Goal: Information Seeking & Learning: Learn about a topic

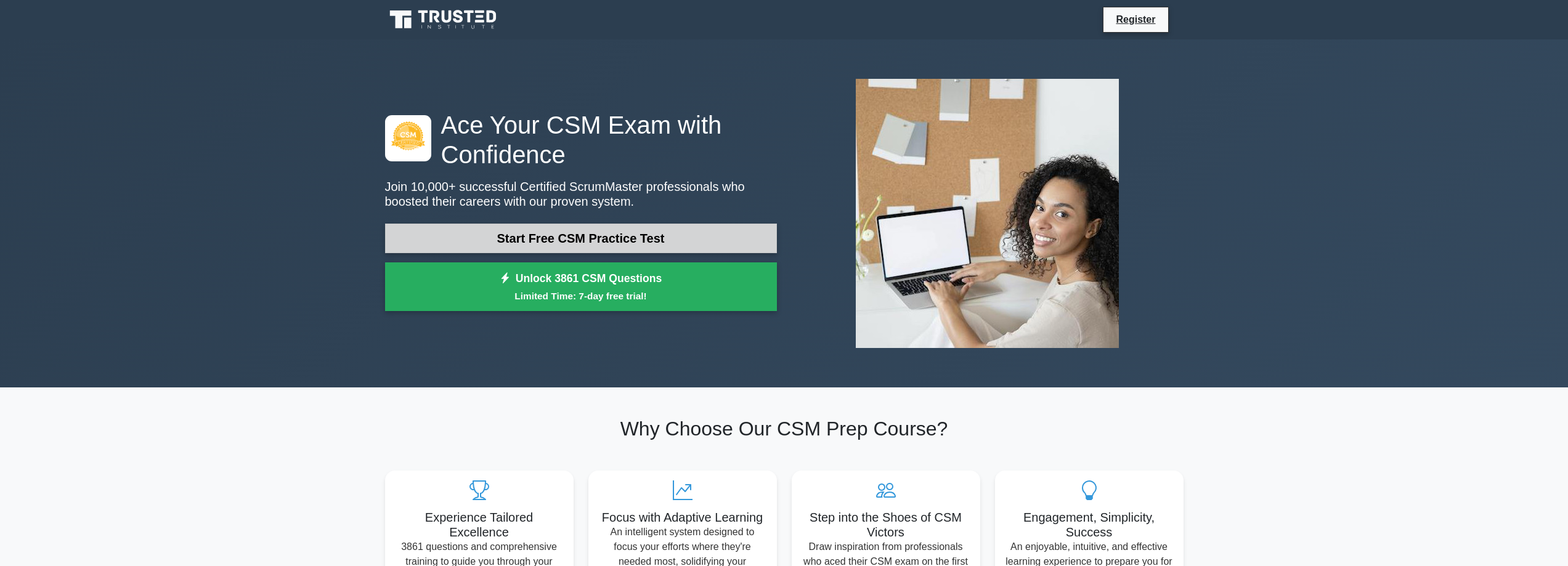
click at [573, 229] on link "Start Free CSM Practice Test" at bounding box center [581, 238] width 392 height 29
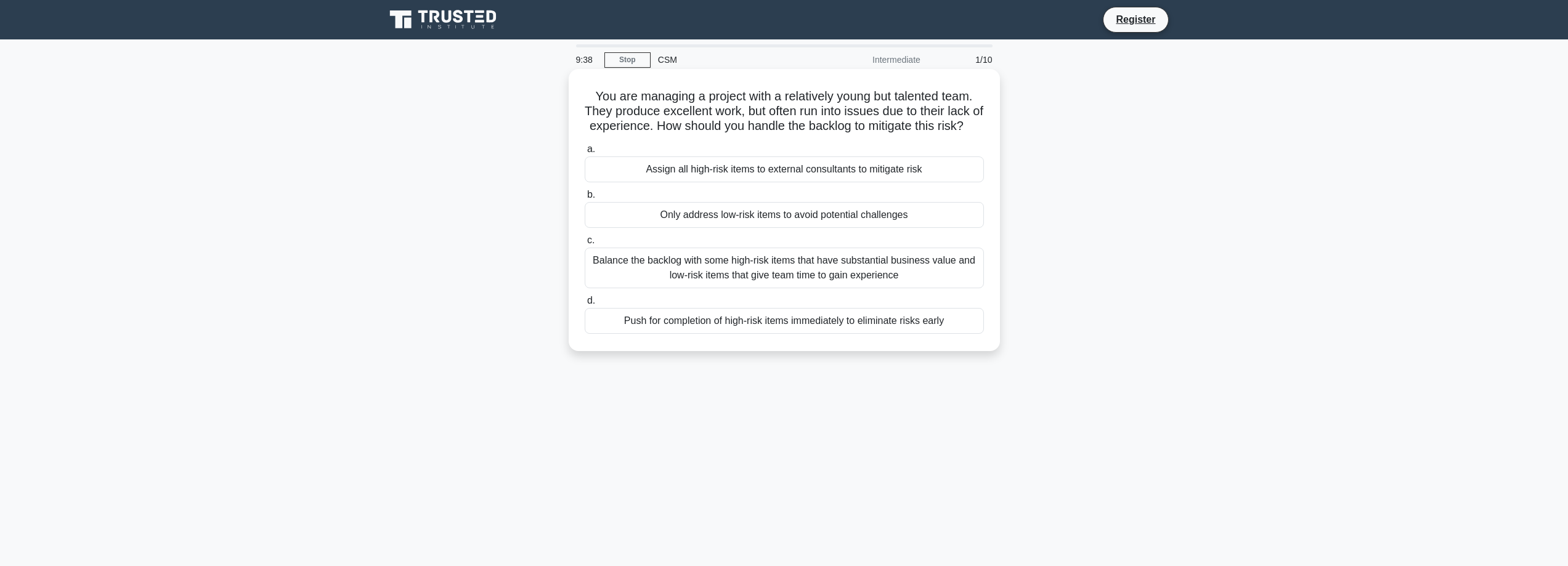
click at [857, 288] on div "Balance the backlog with some high-risk items that have substantial business va…" at bounding box center [784, 268] width 399 height 41
click at [585, 244] on input "c. Balance the backlog with some high-risk items that have substantial business…" at bounding box center [585, 240] width 0 height 8
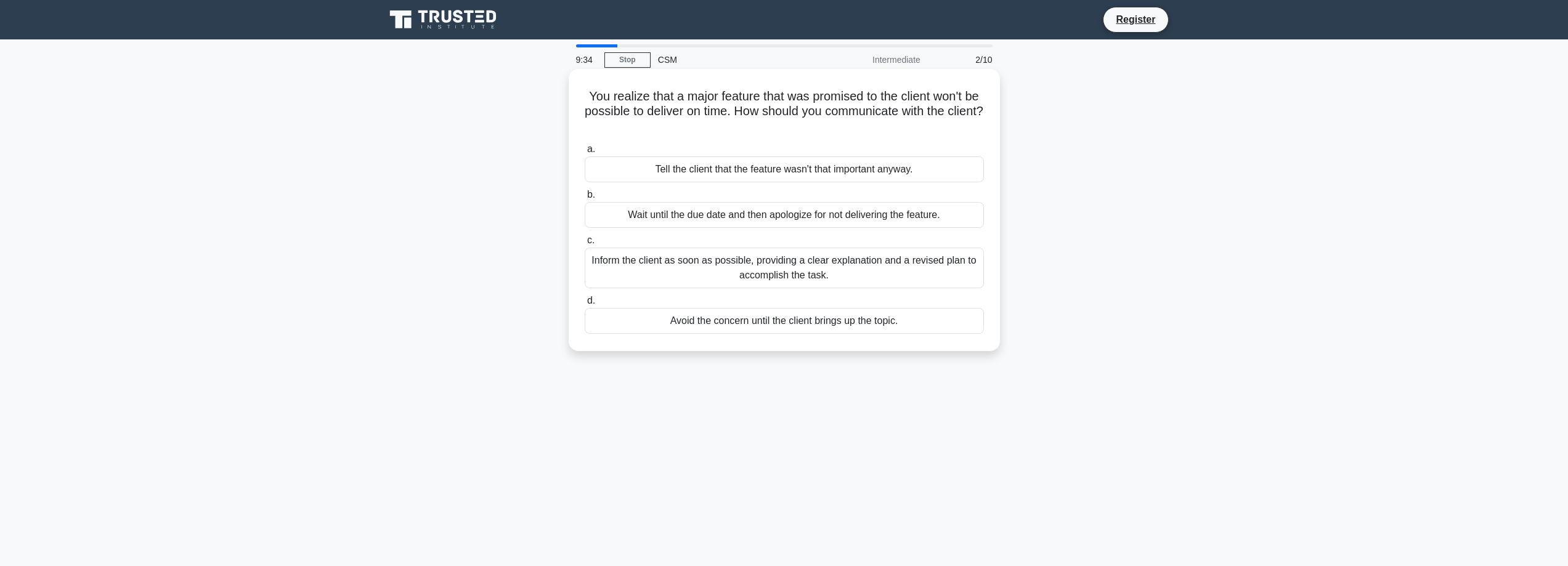
click at [793, 172] on div "Tell the client that the feature wasn't that important anyway." at bounding box center [784, 169] width 399 height 26
click at [585, 153] on input "a. Tell the client that the feature wasn't that important anyway." at bounding box center [585, 149] width 0 height 8
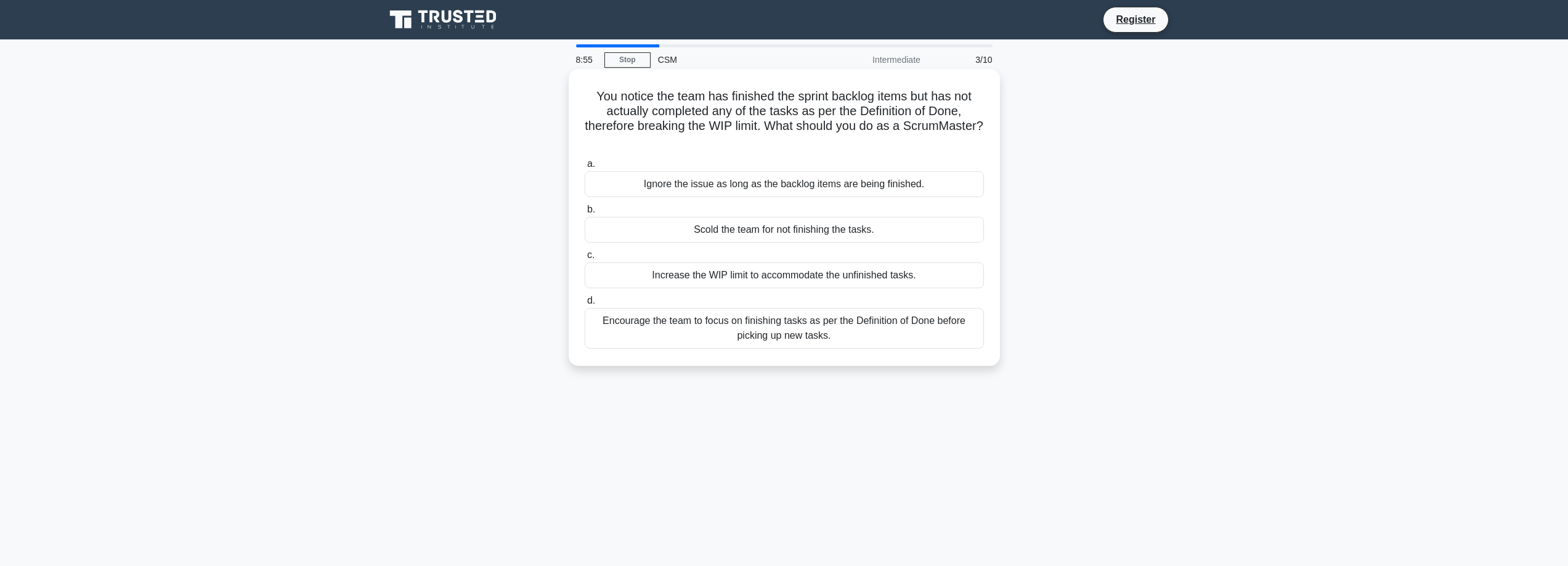
click at [823, 330] on div "Encourage the team to focus on finishing tasks as per the Definition of Done be…" at bounding box center [784, 328] width 399 height 41
click at [585, 305] on input "d. Encourage the team to focus on finishing tasks as per the Definition of Done…" at bounding box center [585, 301] width 0 height 8
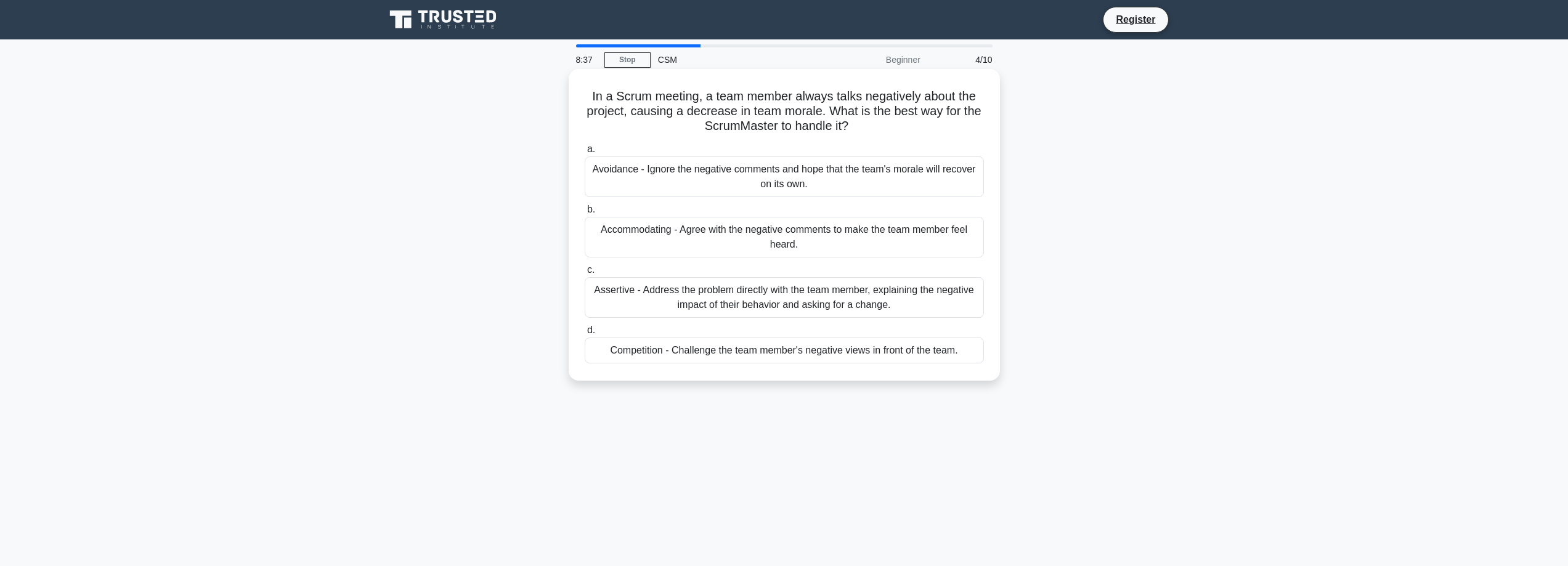
click at [809, 302] on div "Assertive - Address the problem directly with the team member, explaining the n…" at bounding box center [784, 297] width 399 height 41
click at [585, 274] on input "c. Assertive - Address the problem directly with the team member, explaining th…" at bounding box center [585, 270] width 0 height 8
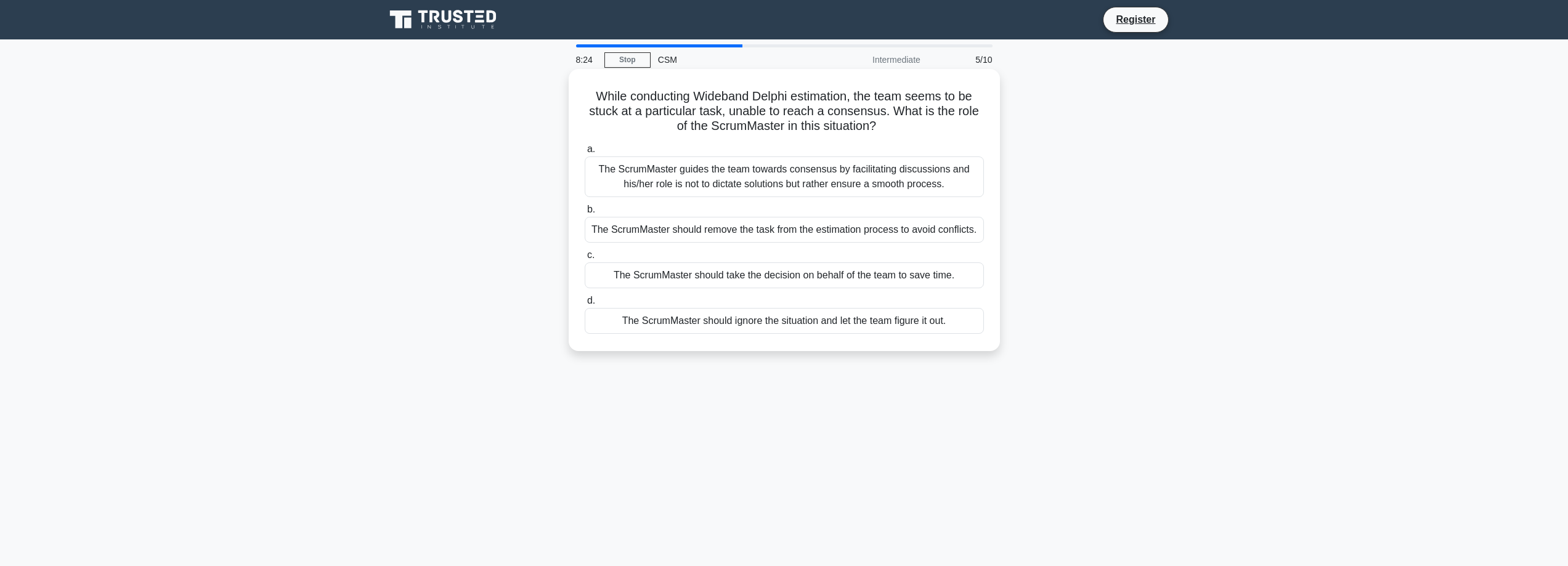
click at [917, 176] on div "The ScrumMaster guides the team towards consensus by facilitating discussions a…" at bounding box center [784, 177] width 399 height 41
click at [585, 153] on input "a. The ScrumMaster guides the team towards consensus by facilitating discussion…" at bounding box center [585, 149] width 0 height 8
click at [829, 177] on div "The team is likely stuck and unable to complete their tasks, it is needed to fa…" at bounding box center [784, 177] width 399 height 41
click at [585, 153] on input "a. The team is likely stuck and unable to complete their tasks, it is needed to…" at bounding box center [585, 149] width 0 height 8
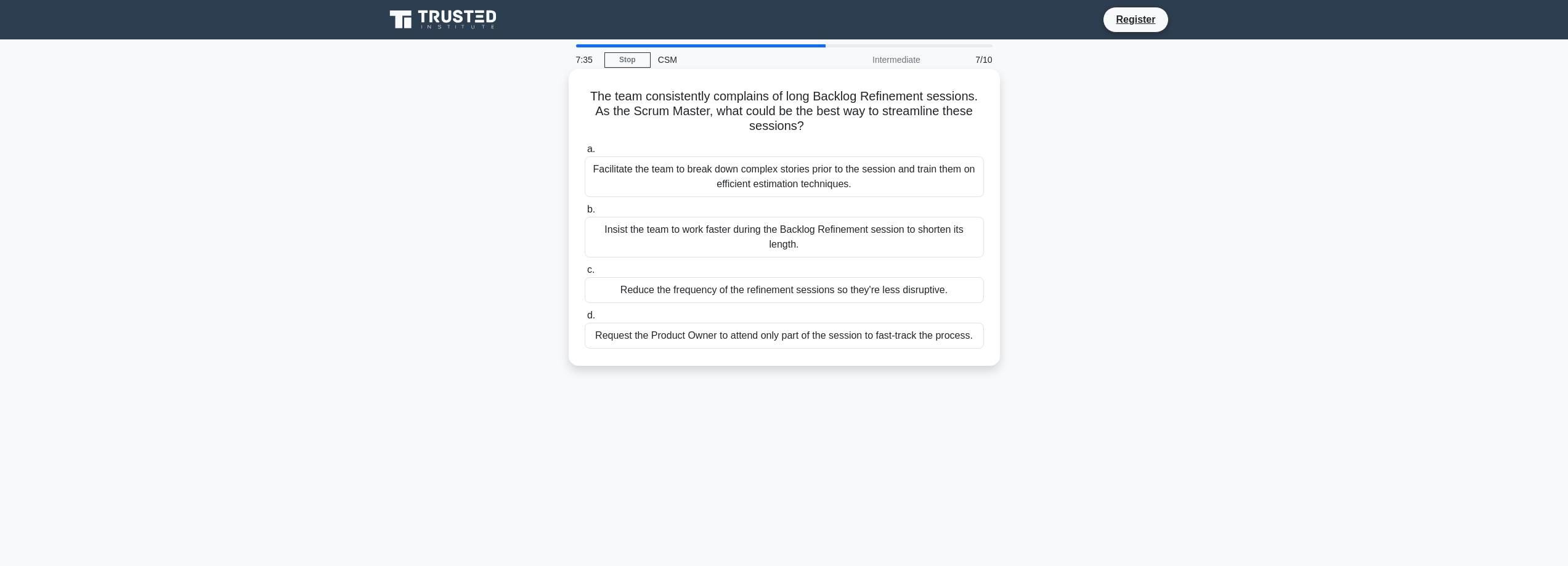
click at [834, 178] on div "Facilitate the team to break down complex stories prior to the session and trai…" at bounding box center [784, 177] width 399 height 41
click at [585, 153] on input "a. Facilitate the team to break down complex stories prior to the session and t…" at bounding box center [585, 149] width 0 height 8
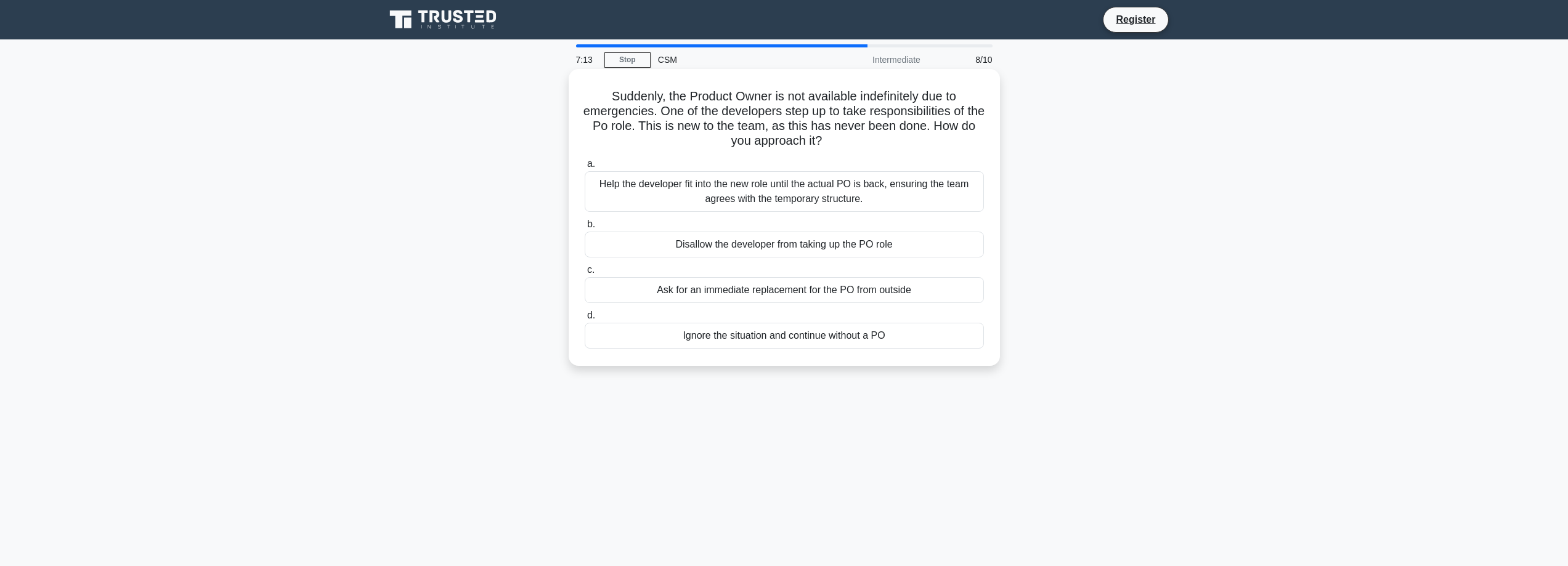
click at [825, 186] on div "Help the developer fit into the new role until the actual PO is back, ensuring …" at bounding box center [784, 191] width 399 height 41
click at [585, 168] on input "a. Help the developer fit into the new role until the actual PO is back, ensuri…" at bounding box center [585, 164] width 0 height 8
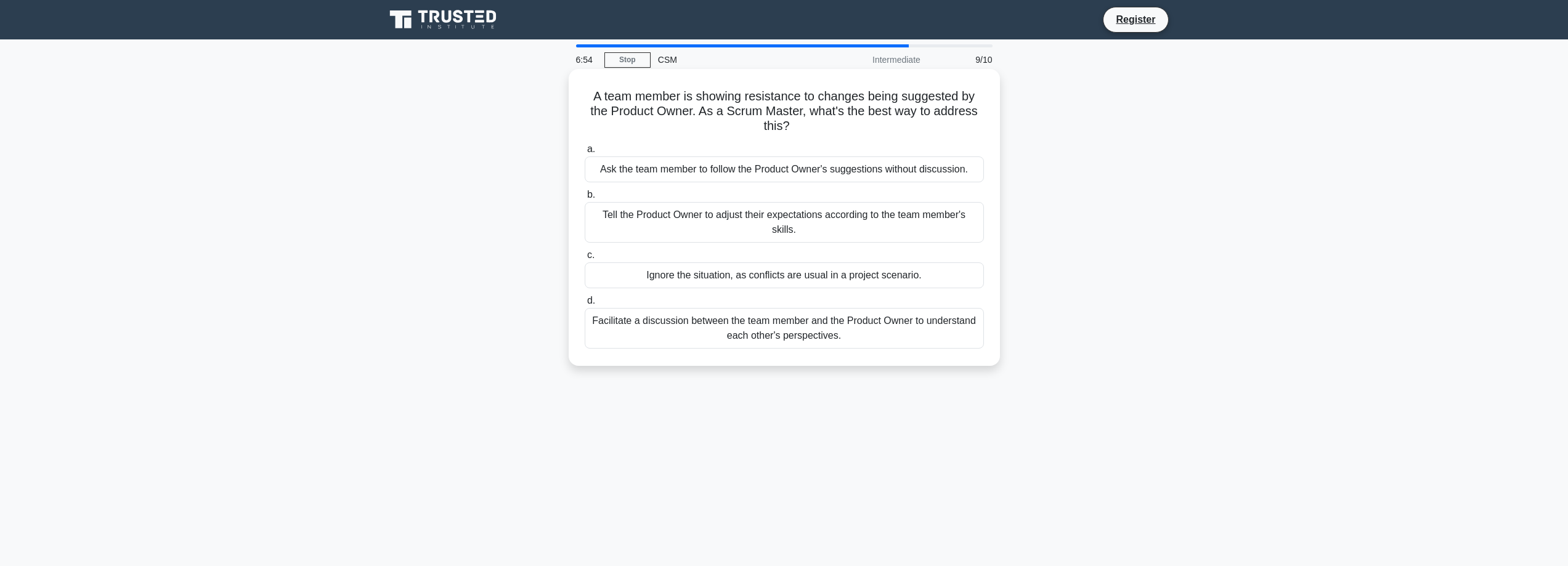
click at [856, 333] on div "Facilitate a discussion between the team member and the Product Owner to unders…" at bounding box center [784, 328] width 399 height 41
click at [585, 305] on input "d. Facilitate a discussion between the team member and the Product Owner to und…" at bounding box center [585, 301] width 0 height 8
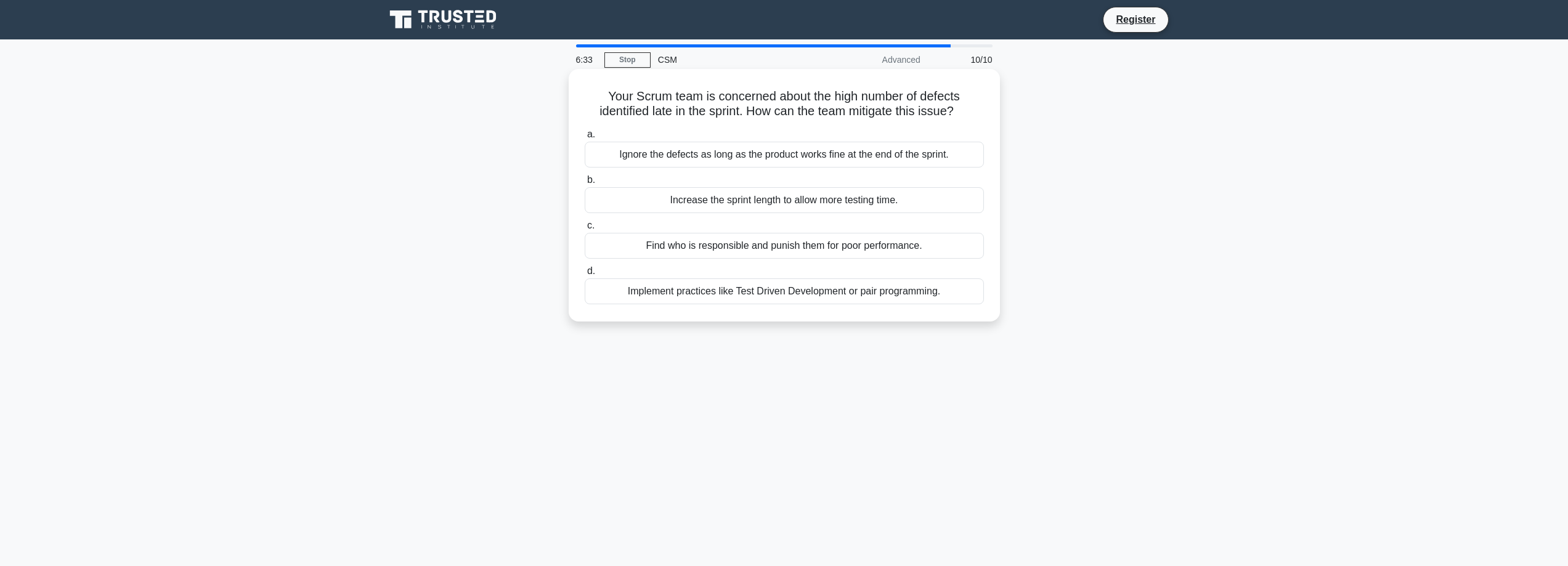
click at [885, 200] on div "Increase the sprint length to allow more testing time." at bounding box center [784, 200] width 399 height 26
click at [585, 184] on input "b. Increase the sprint length to allow more testing time." at bounding box center [585, 180] width 0 height 8
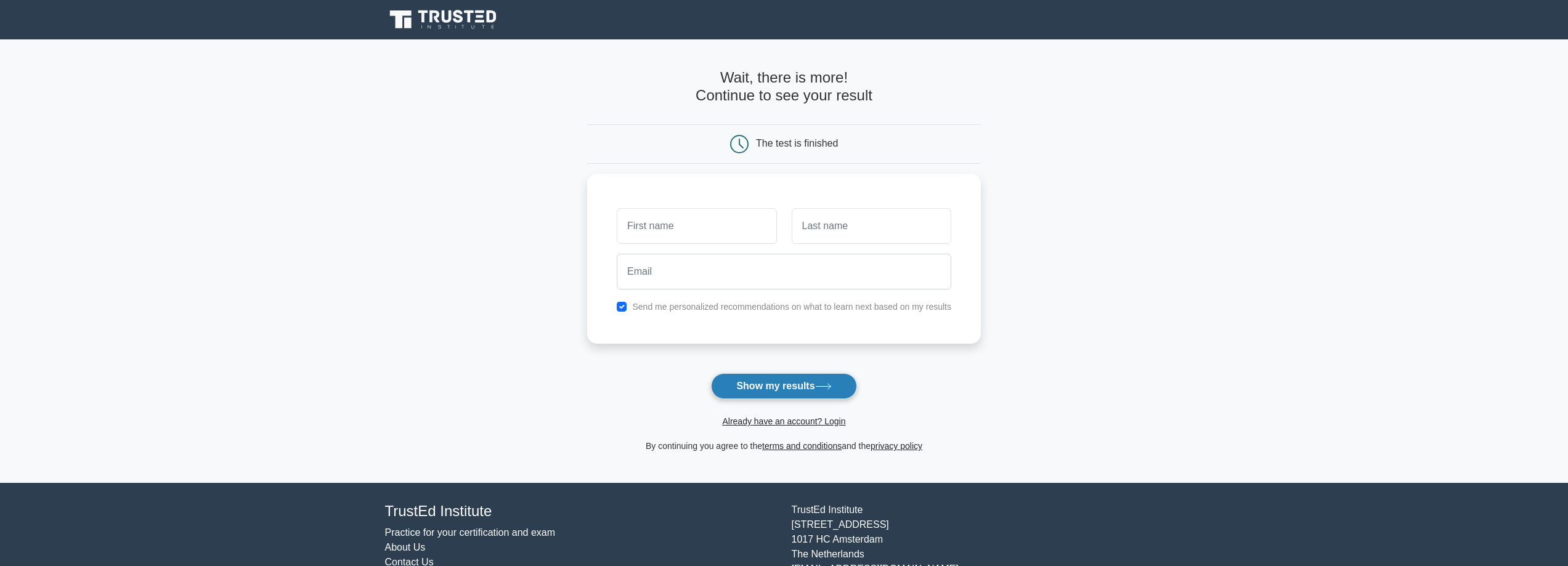
click at [822, 390] on icon at bounding box center [823, 387] width 16 height 7
click at [737, 223] on input "text" at bounding box center [696, 223] width 159 height 36
click at [691, 293] on div "Send me personalized recommendations on what to learn next based on my results" at bounding box center [784, 255] width 394 height 170
click at [673, 227] on input "text" at bounding box center [696, 223] width 159 height 36
type input "test"
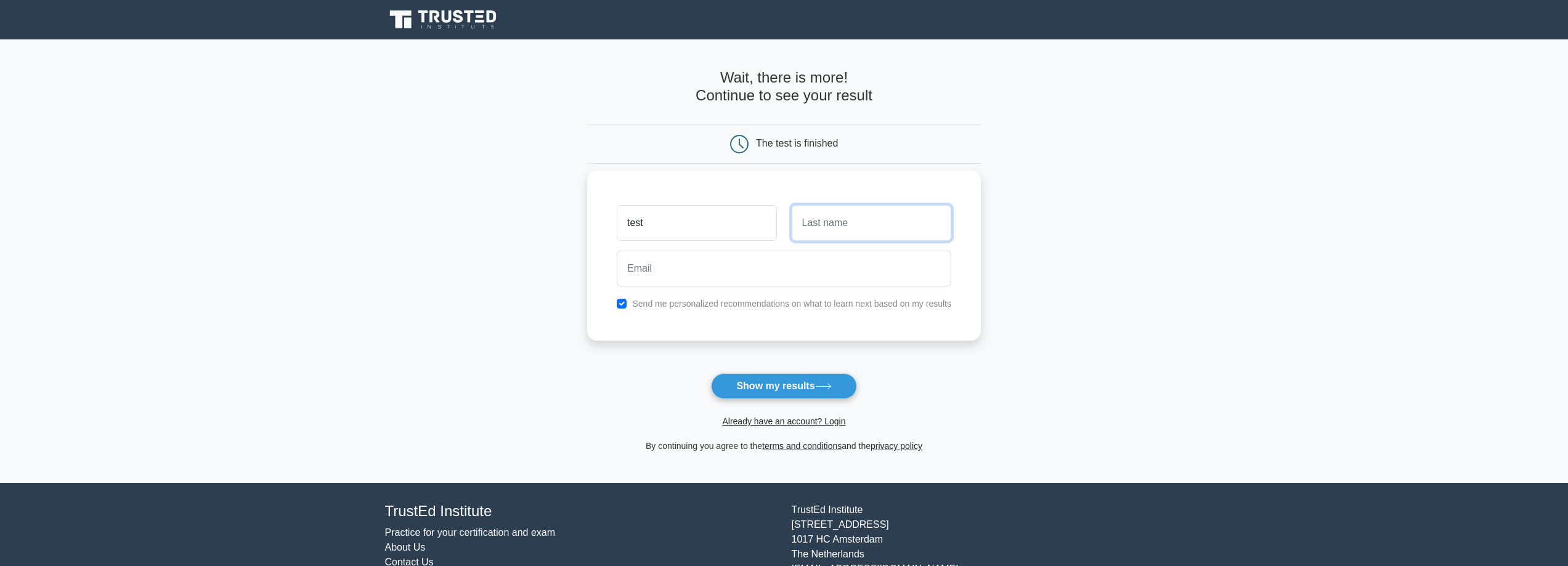
click at [825, 222] on input "text" at bounding box center [871, 223] width 159 height 36
type input "terst"
click at [765, 271] on input "email" at bounding box center [784, 268] width 334 height 36
type input "test@gmail.com"
click at [802, 303] on label "Send me personalized recommendations on what to learn next based on my results" at bounding box center [791, 303] width 319 height 10
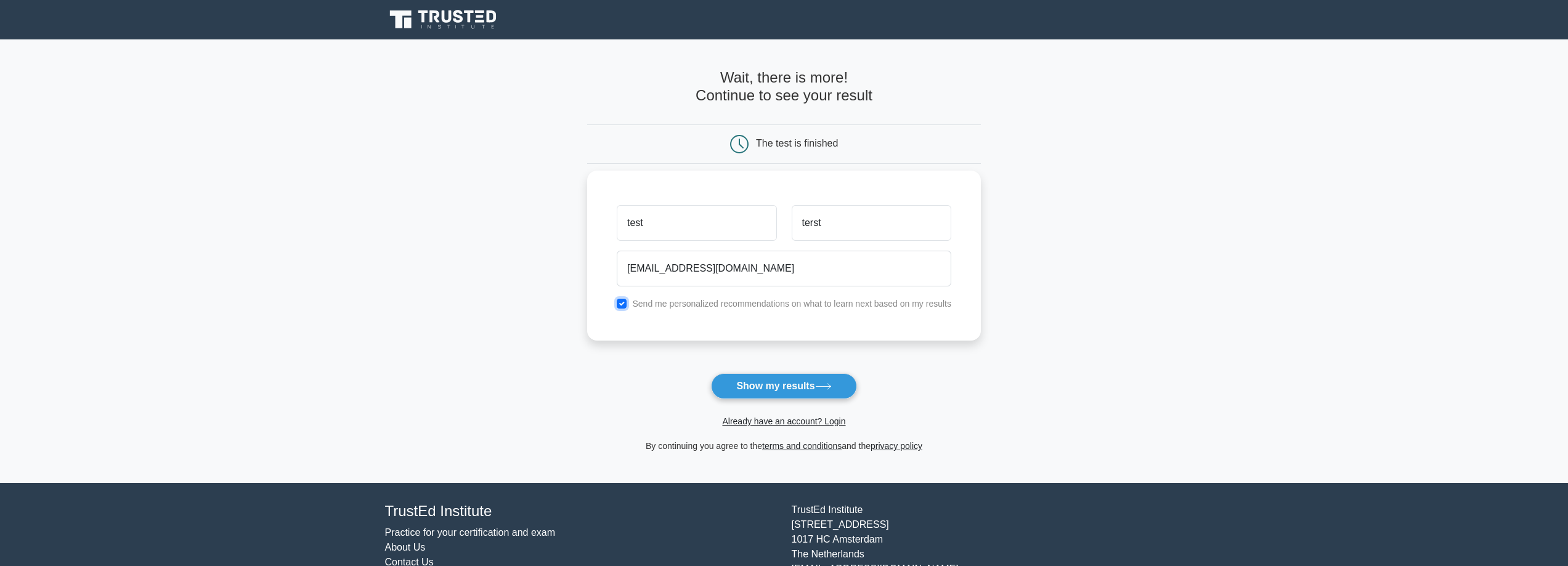
click at [623, 300] on input "checkbox" at bounding box center [621, 303] width 10 height 10
checkbox input "false"
click at [783, 386] on button "Show my results" at bounding box center [784, 386] width 146 height 26
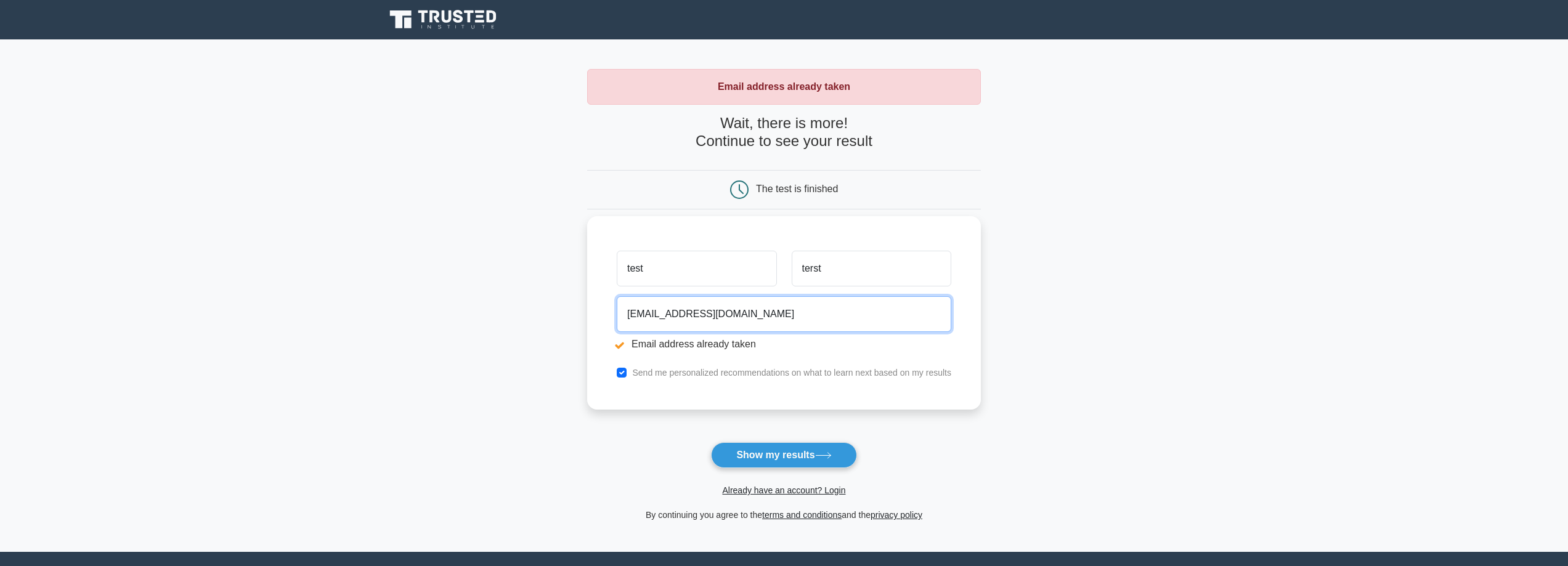
click at [643, 312] on input "test@gmail.com" at bounding box center [784, 314] width 334 height 36
type input "test12333@gmail.com"
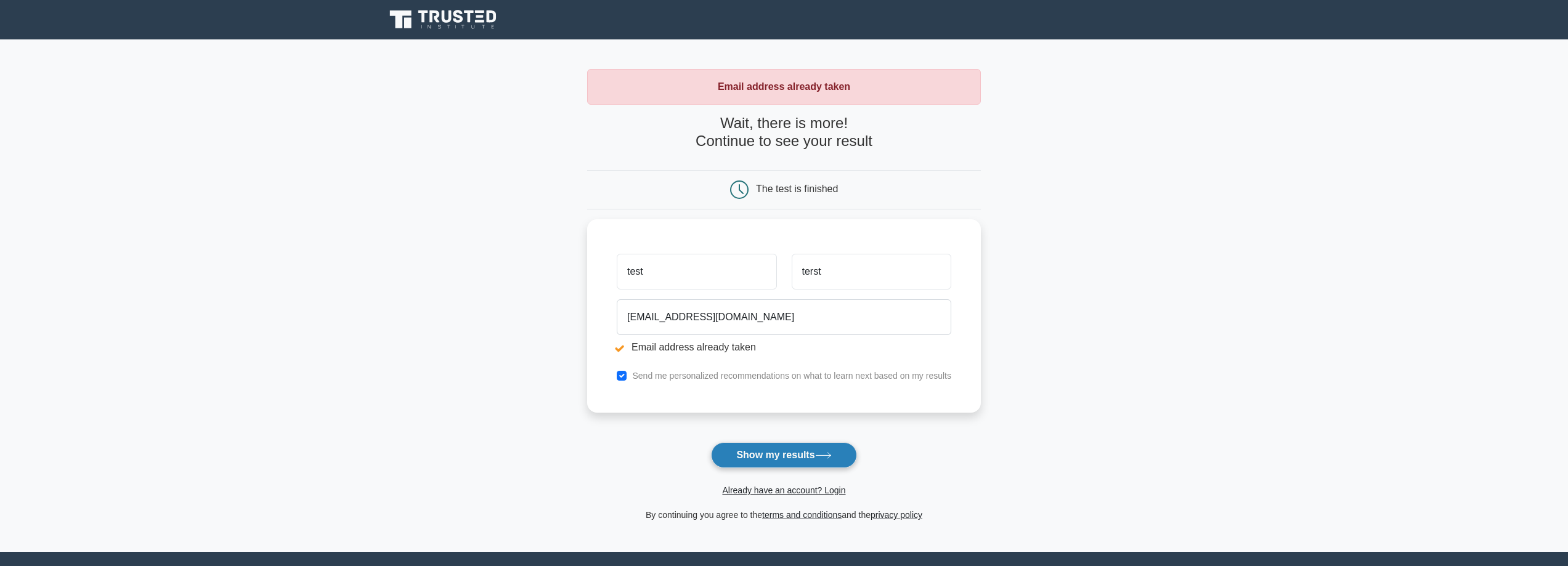
click at [785, 455] on button "Show my results" at bounding box center [784, 455] width 146 height 26
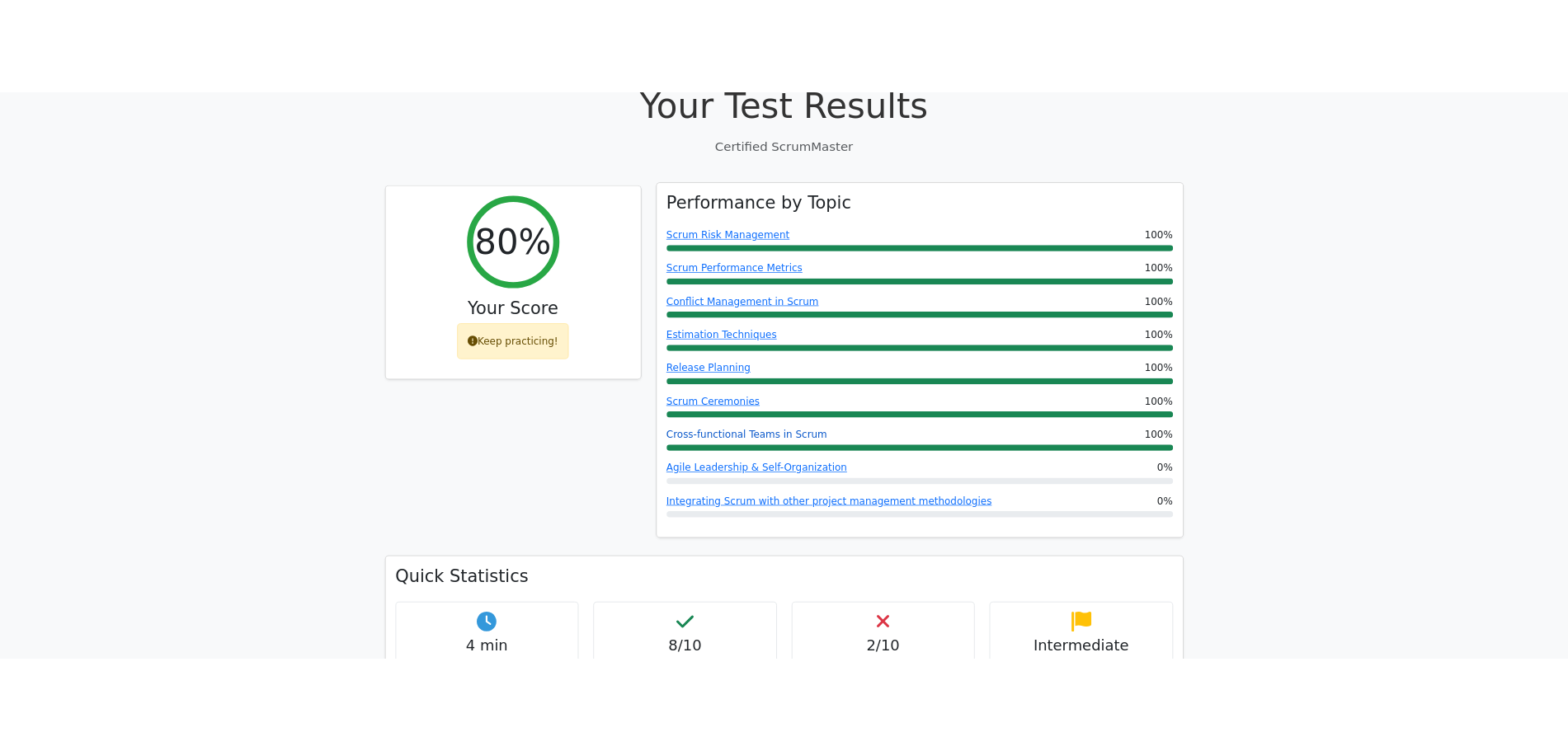
scroll to position [495, 0]
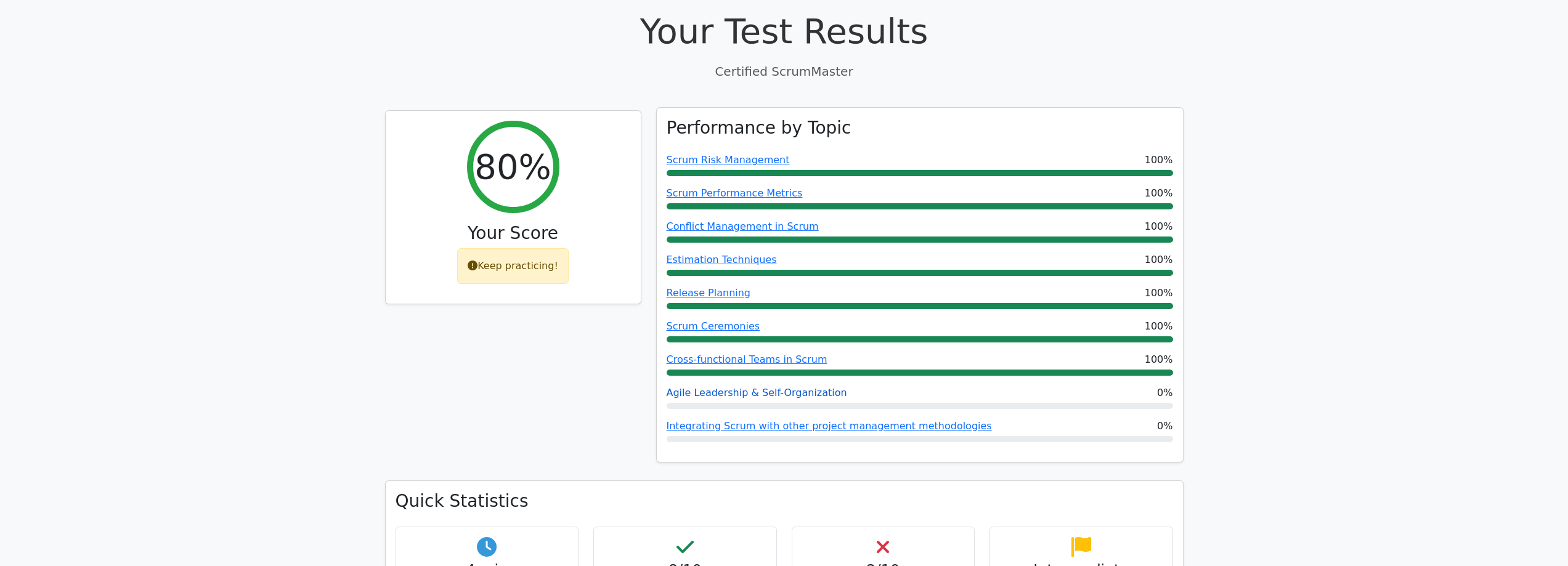
click at [794, 387] on link "Agile Leadership & Self-Organization" at bounding box center [756, 392] width 180 height 12
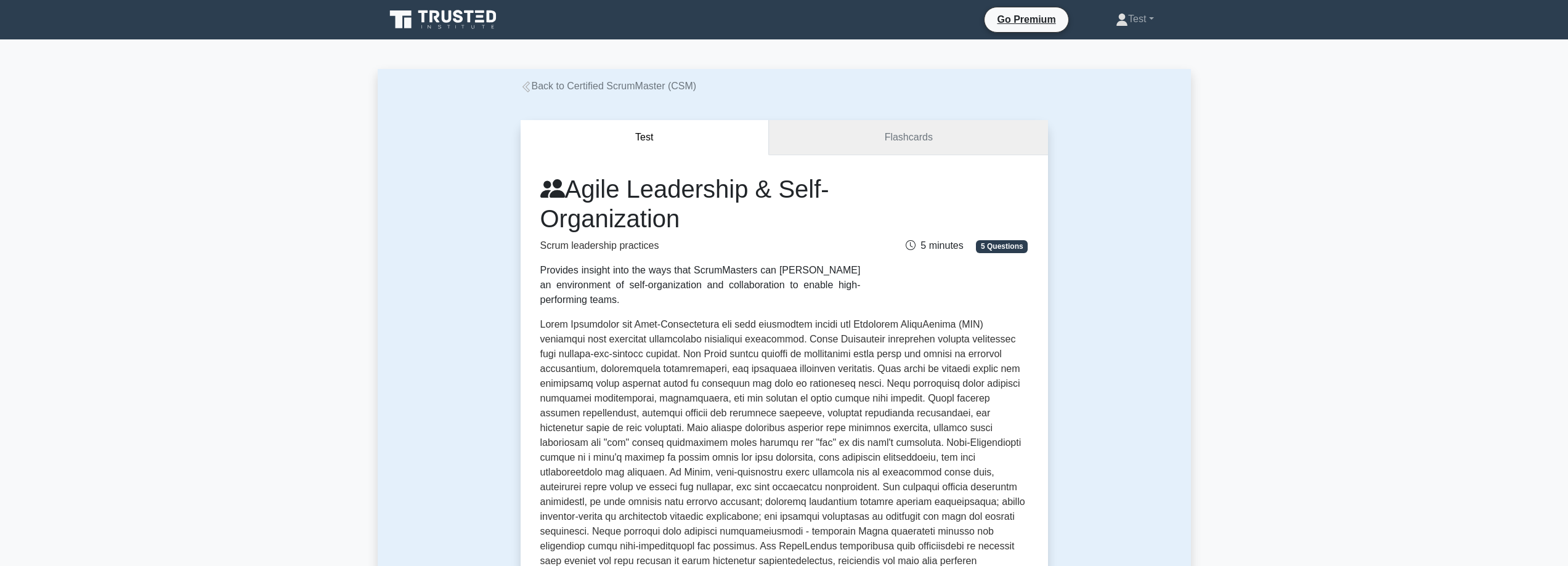
click at [900, 134] on link "Flashcards" at bounding box center [908, 138] width 279 height 35
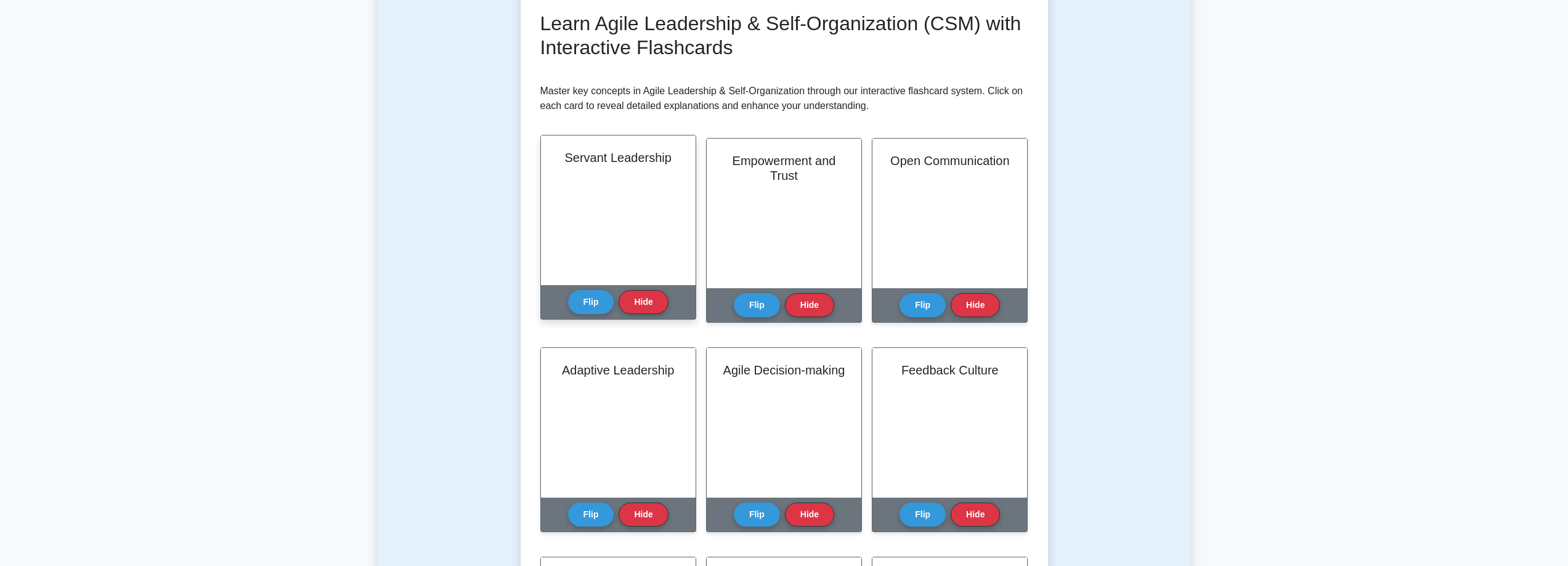
scroll to position [123, 0]
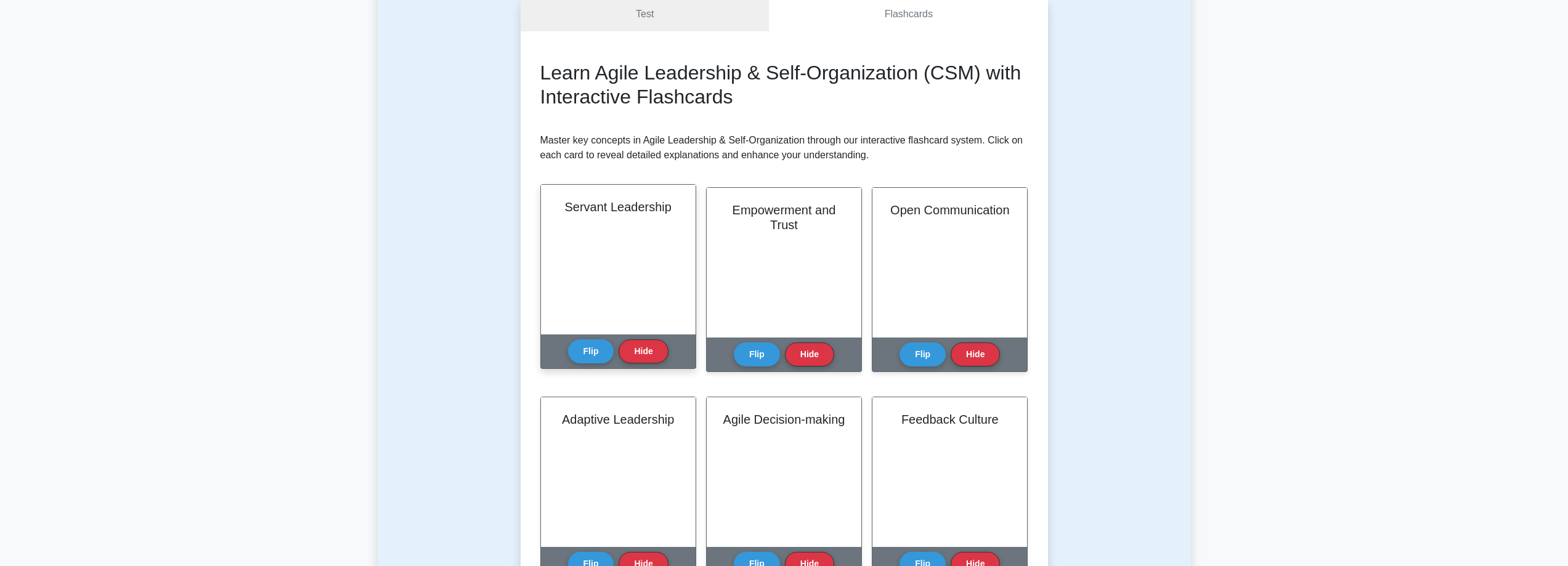
click at [625, 217] on div "Servant Leadership" at bounding box center [618, 259] width 155 height 149
click at [599, 350] on button "Flip" at bounding box center [591, 350] width 46 height 24
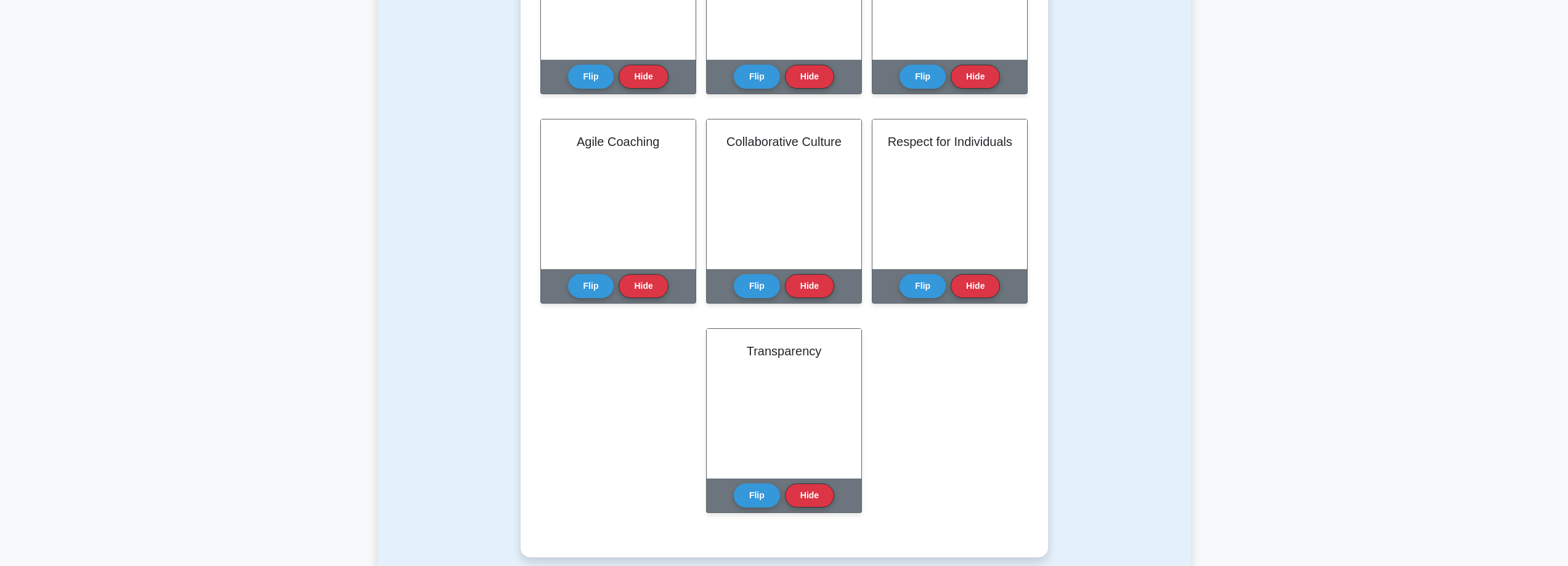
scroll to position [616, 0]
